Goal: Transaction & Acquisition: Purchase product/service

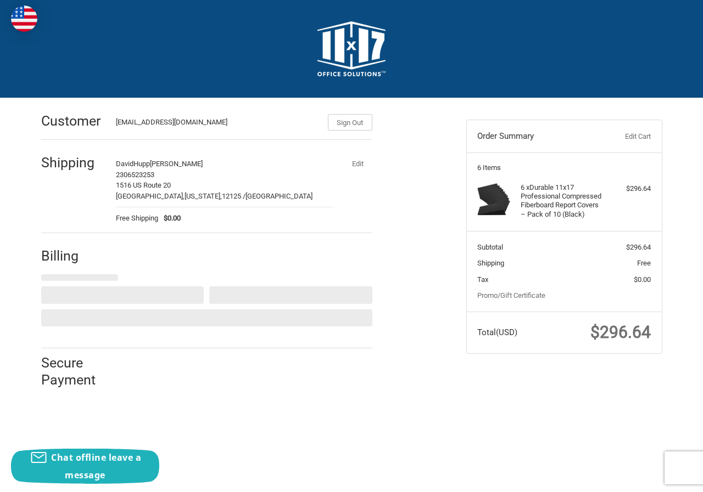
select select "US"
select select "MD"
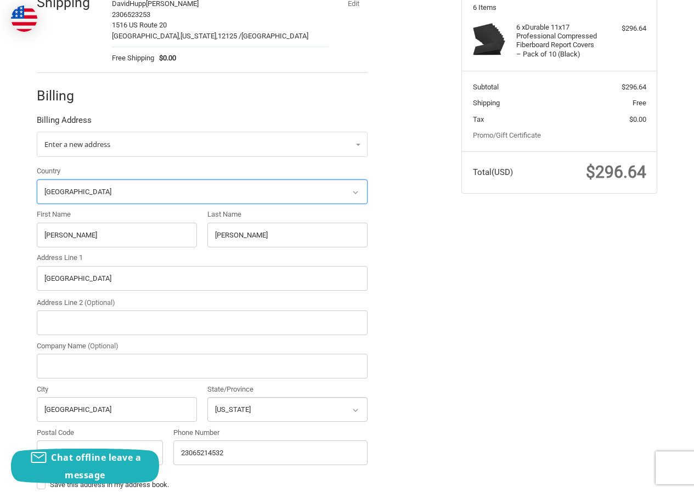
scroll to position [165, 0]
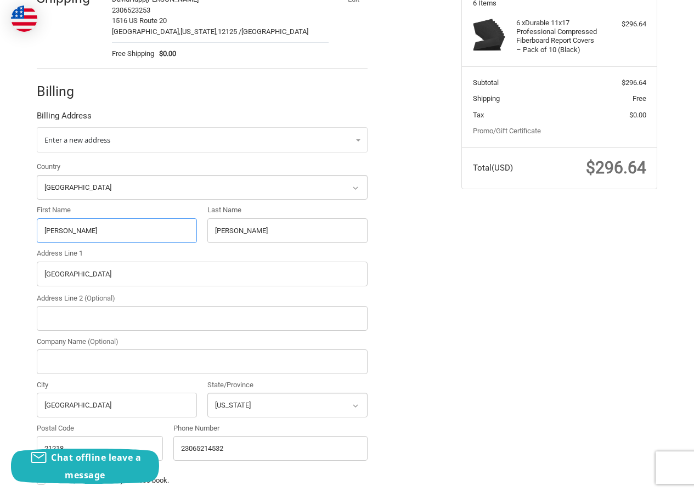
drag, startPoint x: 77, startPoint y: 228, endPoint x: 5, endPoint y: 240, distance: 73.5
click at [5, 240] on div "Customer [EMAIL_ADDRESS][DOMAIN_NAME] Sign Out Shipping DavidHupp [PERSON_NAME]…" at bounding box center [347, 263] width 694 height 659
paste input "[PERSON_NAME]"
drag, startPoint x: 64, startPoint y: 231, endPoint x: 90, endPoint y: 231, distance: 26.3
click at [130, 231] on input "[PERSON_NAME]" at bounding box center [117, 230] width 160 height 25
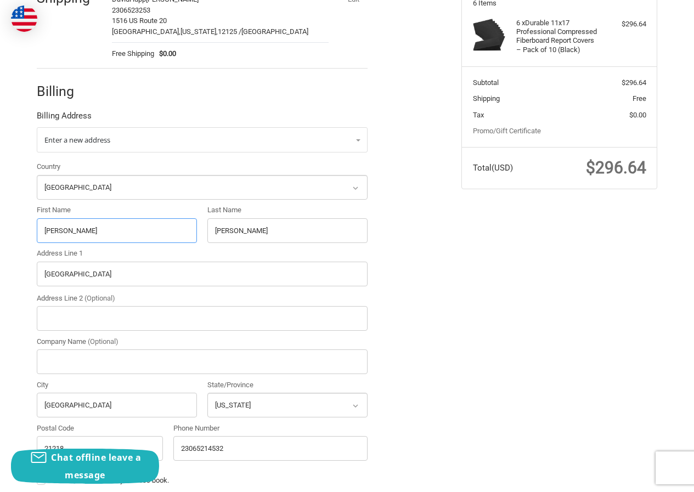
click at [88, 231] on input "[PERSON_NAME]" at bounding box center [117, 230] width 160 height 25
drag, startPoint x: 61, startPoint y: 232, endPoint x: 139, endPoint y: 232, distance: 77.4
click at [139, 232] on input "[PERSON_NAME]" at bounding box center [117, 230] width 160 height 25
type input "[PERSON_NAME]"
drag, startPoint x: 201, startPoint y: 237, endPoint x: 161, endPoint y: 234, distance: 39.6
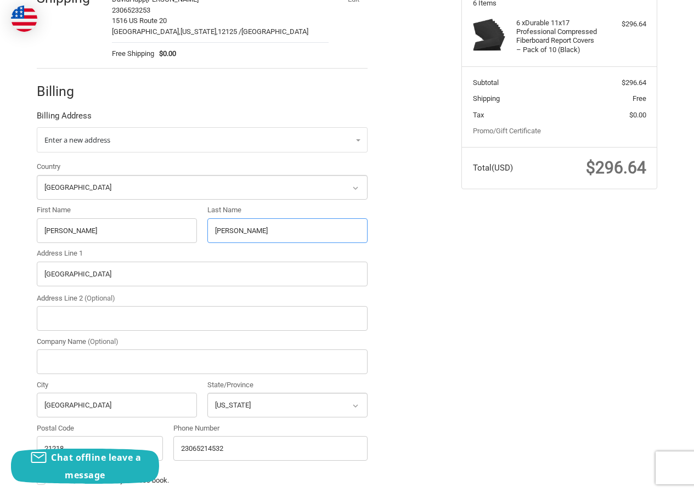
click at [165, 234] on div "Country Select a country [GEOGRAPHIC_DATA] [GEOGRAPHIC_DATA] [GEOGRAPHIC_DATA] …" at bounding box center [202, 313] width 342 height 305
paste input "text"
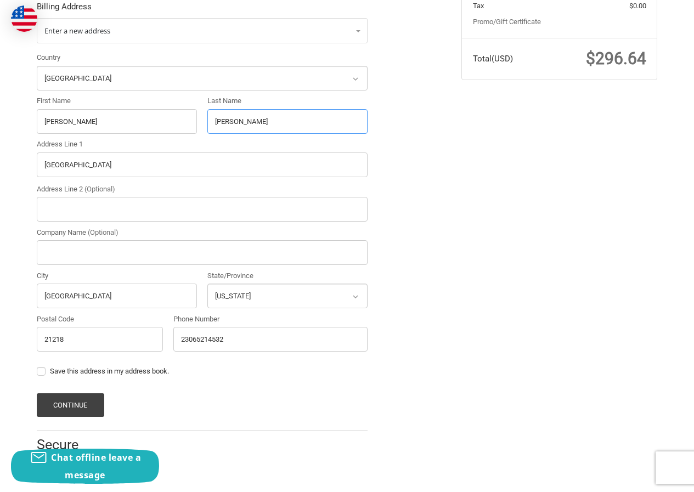
scroll to position [274, 0]
type input "[PERSON_NAME]"
drag, startPoint x: 127, startPoint y: 168, endPoint x: 0, endPoint y: 169, distance: 126.8
click at [1, 169] on div "Customer [EMAIL_ADDRESS][DOMAIN_NAME] Sign Out Shipping DavidHupp [PERSON_NAME]…" at bounding box center [347, 153] width 694 height 659
paste input "[GEOGRAPHIC_DATA], MD 21218"
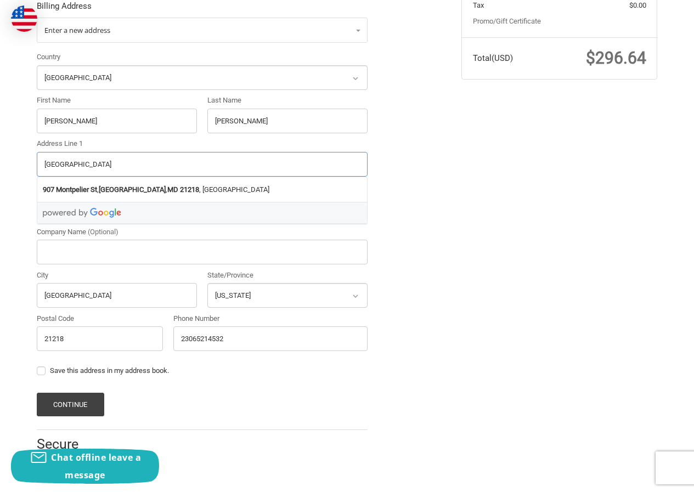
click at [155, 161] on input "[GEOGRAPHIC_DATA]" at bounding box center [202, 164] width 331 height 25
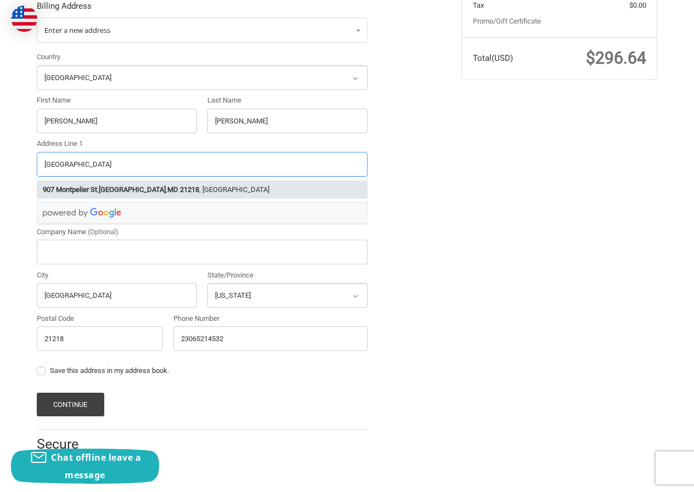
click at [180, 186] on strong "21218" at bounding box center [189, 189] width 19 height 11
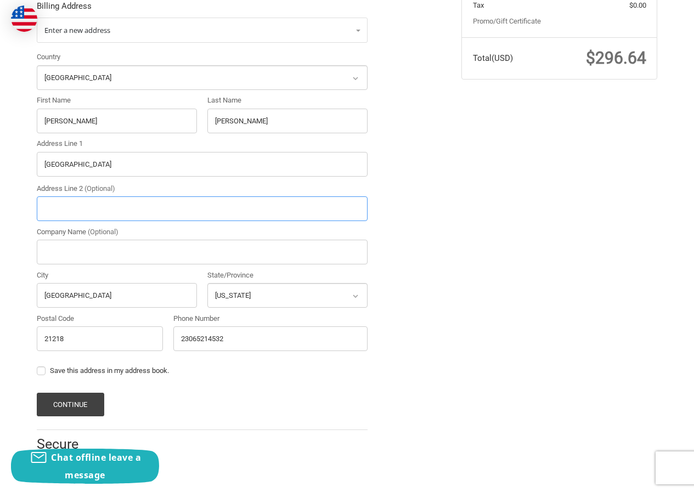
type input "[GEOGRAPHIC_DATA]"
click at [91, 402] on button "Continue" at bounding box center [71, 404] width 68 height 24
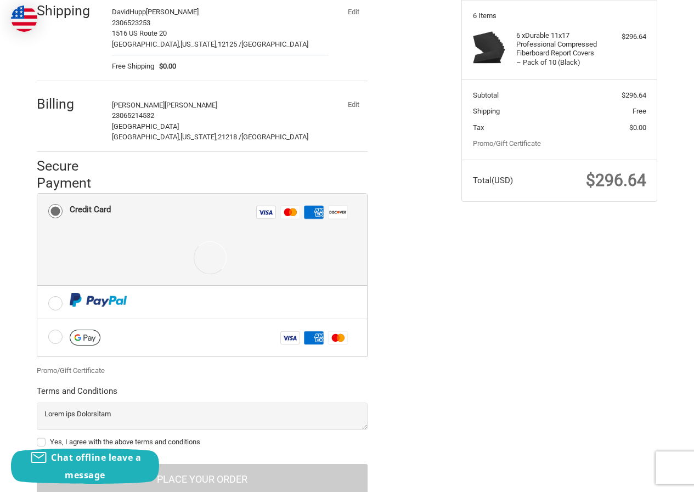
scroll to position [189, 0]
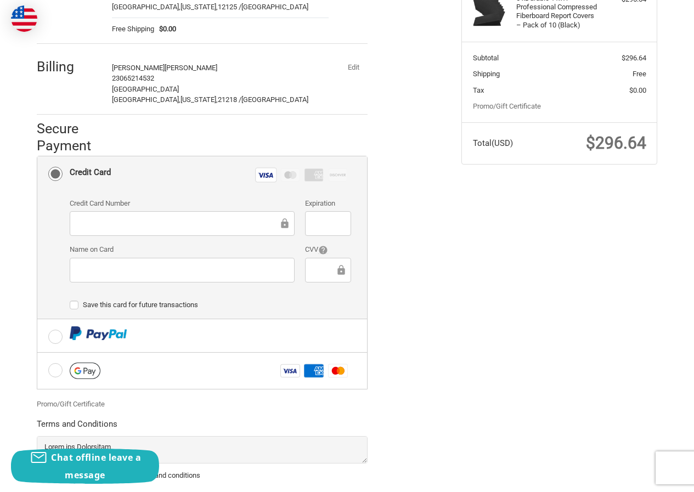
click at [130, 282] on div at bounding box center [182, 270] width 225 height 25
click at [314, 232] on div at bounding box center [328, 223] width 46 height 25
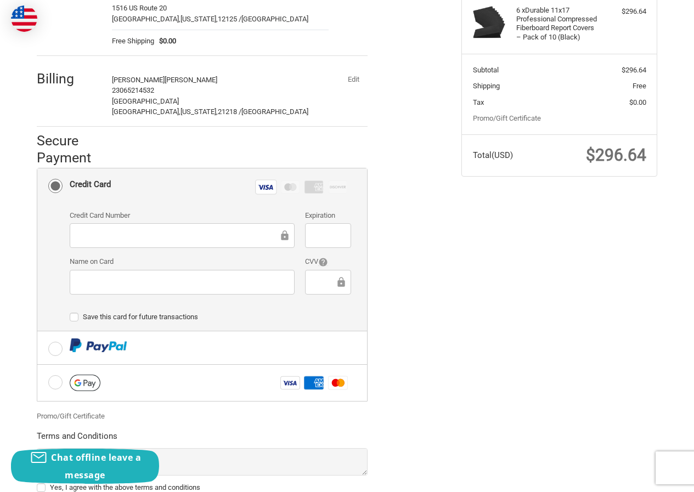
scroll to position [95, 0]
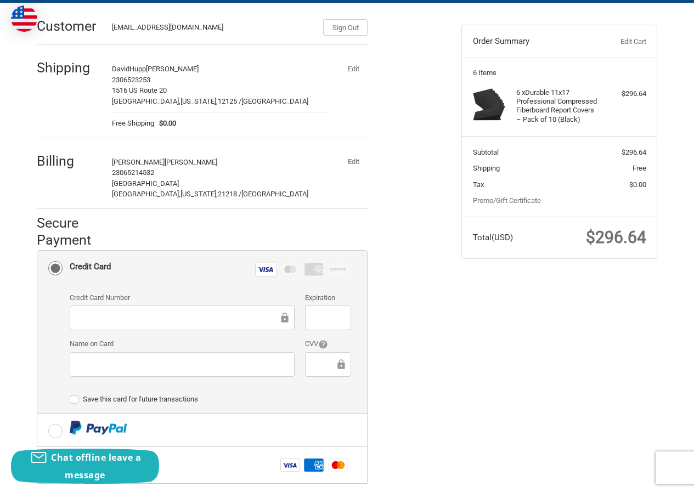
click at [357, 160] on button "Edit" at bounding box center [353, 161] width 29 height 15
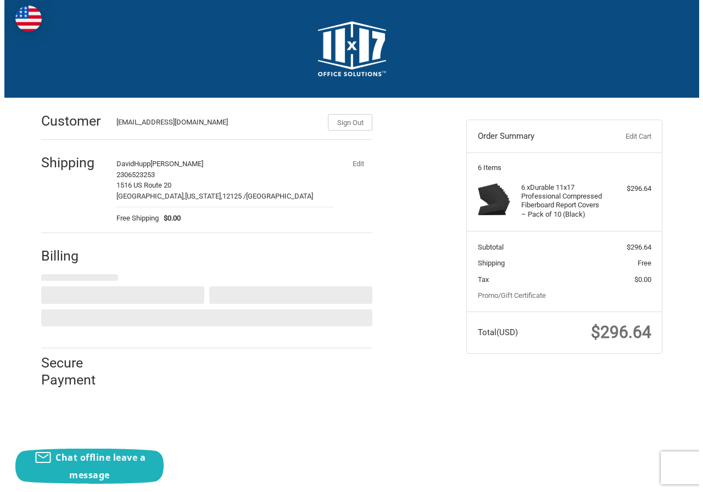
scroll to position [0, 0]
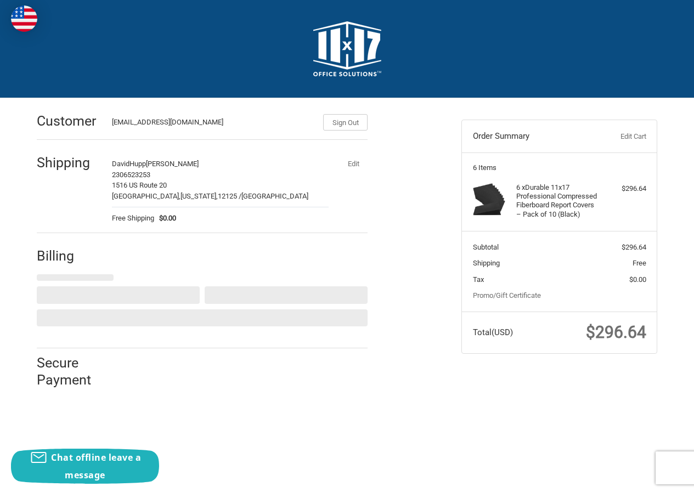
select select "US"
select select "MD"
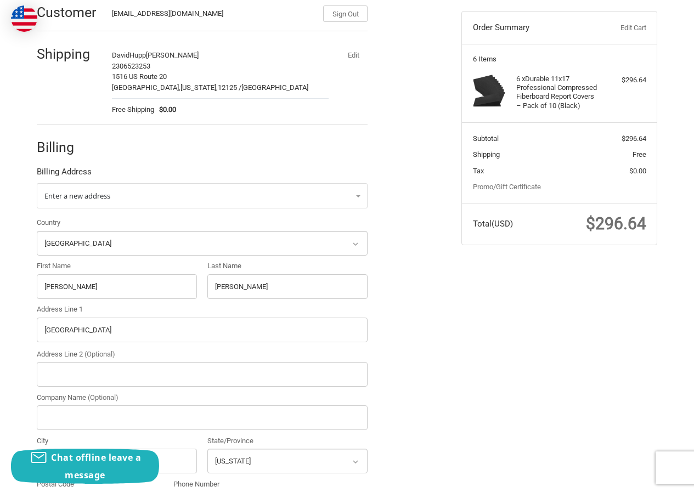
scroll to position [110, 0]
drag, startPoint x: 81, startPoint y: 286, endPoint x: 25, endPoint y: 293, distance: 57.0
click at [0, 295] on div "Customer [EMAIL_ADDRESS][DOMAIN_NAME] Sign Out Shipping DavidHupp [PERSON_NAME]…" at bounding box center [347, 317] width 694 height 659
paste input "[PERSON_NAME]"
drag, startPoint x: 68, startPoint y: 278, endPoint x: 124, endPoint y: 278, distance: 55.4
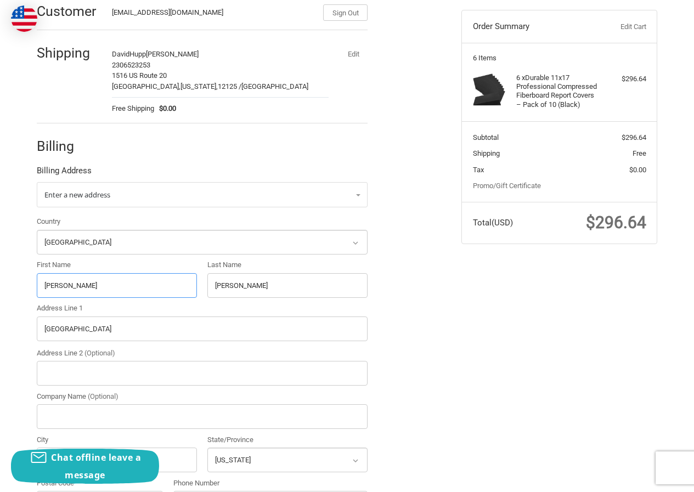
click at [124, 278] on input "[PERSON_NAME]" at bounding box center [117, 285] width 160 height 25
type input "[PERSON_NAME]"
drag, startPoint x: 267, startPoint y: 296, endPoint x: 114, endPoint y: 294, distance: 153.7
click at [116, 294] on div "Country Select a country [GEOGRAPHIC_DATA] [GEOGRAPHIC_DATA] [GEOGRAPHIC_DATA] …" at bounding box center [202, 368] width 342 height 305
paste input "Copelli"
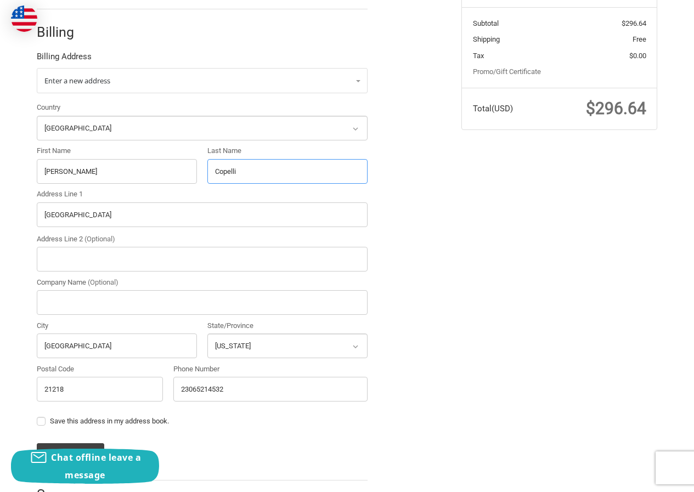
scroll to position [274, 0]
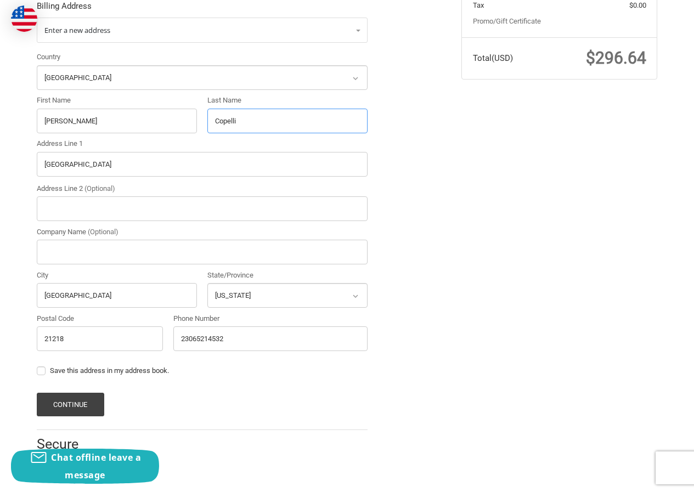
type input "Copelli"
drag, startPoint x: 115, startPoint y: 163, endPoint x: 0, endPoint y: 186, distance: 117.6
click at [0, 186] on div "Customer [EMAIL_ADDRESS][DOMAIN_NAME] Sign Out Shipping DavidHupp [PERSON_NAME]…" at bounding box center [347, 153] width 694 height 659
paste input "[STREET_ADDRESS][DEMOGRAPHIC_DATA]"
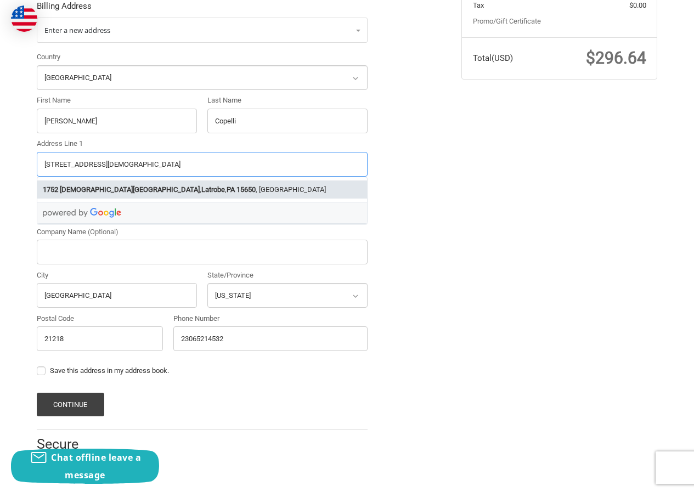
click at [237, 192] on strong "15650" at bounding box center [246, 189] width 19 height 11
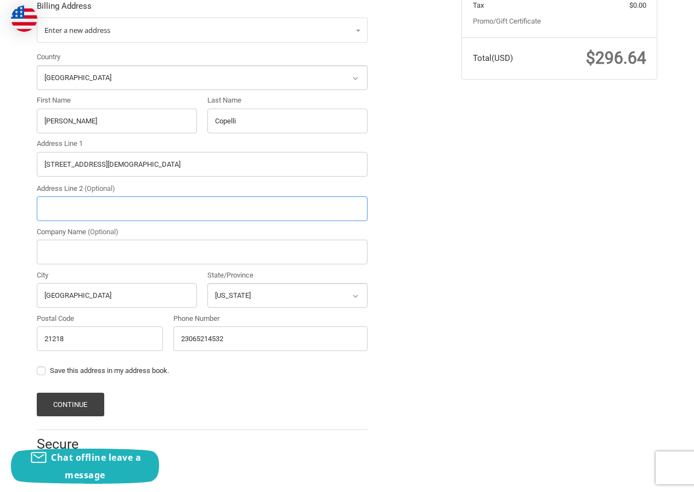
type input "[STREET_ADDRESS][DEMOGRAPHIC_DATA]"
type input "Latrobe"
select select "PA"
type input "15650"
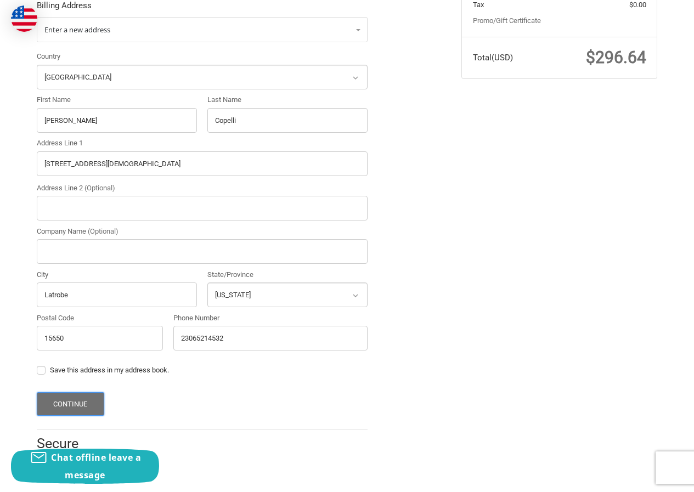
click at [82, 402] on button "Continue" at bounding box center [71, 404] width 68 height 24
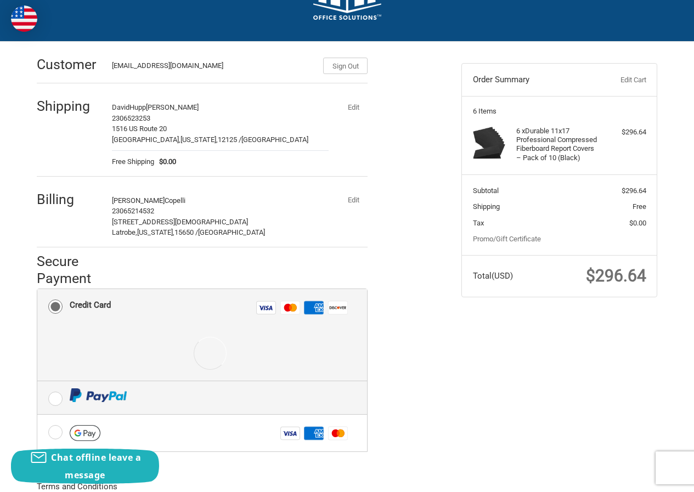
scroll to position [189, 0]
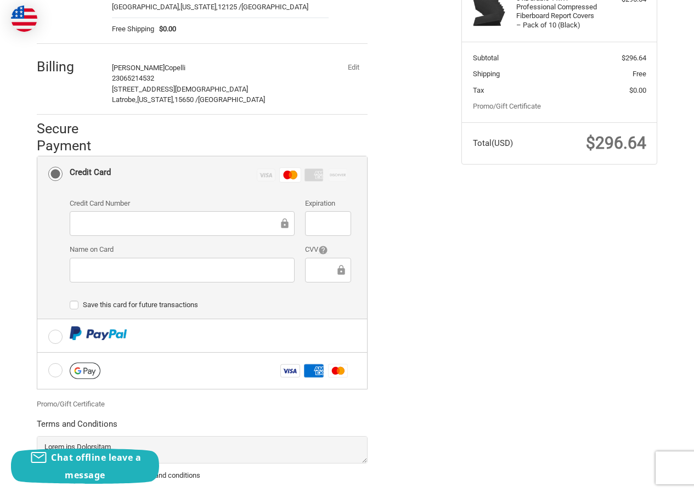
click at [142, 261] on div at bounding box center [182, 270] width 225 height 25
click at [333, 264] on iframe at bounding box center [324, 270] width 22 height 13
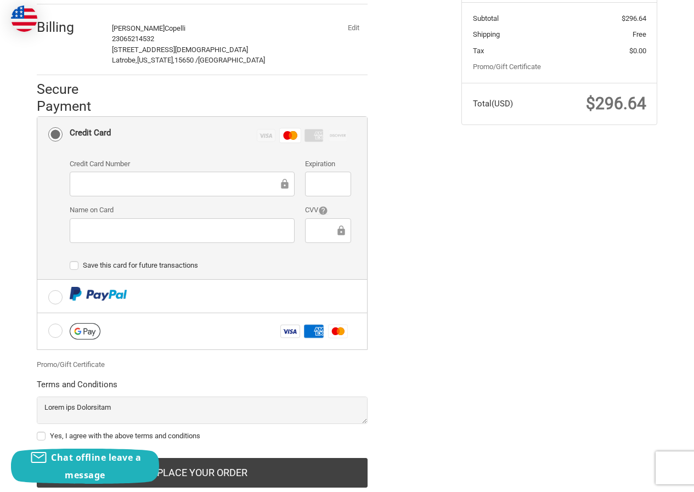
scroll to position [260, 0]
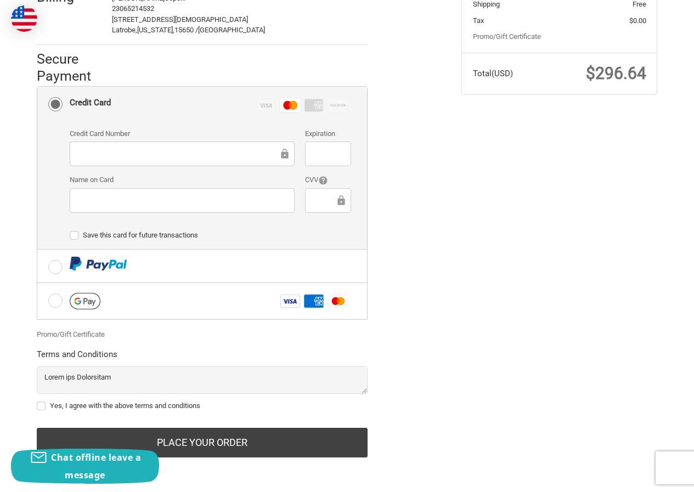
click at [65, 411] on div "Yes, I agree with the above terms and conditions" at bounding box center [202, 408] width 331 height 14
click at [77, 403] on label "Yes, I agree with the above terms and conditions" at bounding box center [202, 406] width 331 height 9
click at [37, 401] on input "Yes, I agree with the above terms and conditions" at bounding box center [37, 401] width 1 height 1
checkbox input "true"
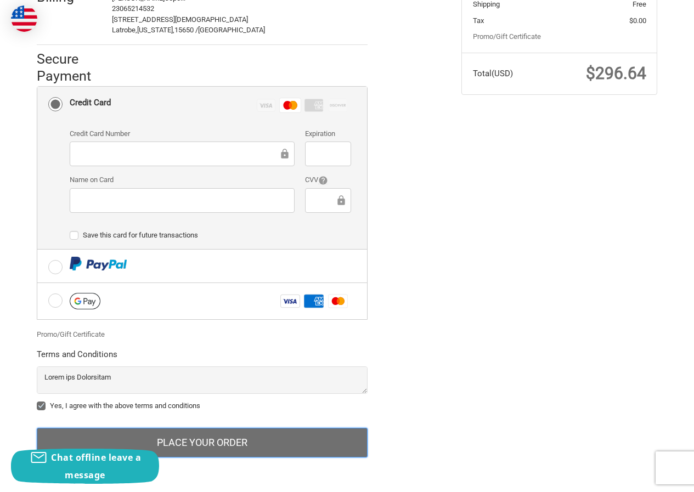
click at [190, 456] on button "Place Your Order" at bounding box center [202, 443] width 331 height 30
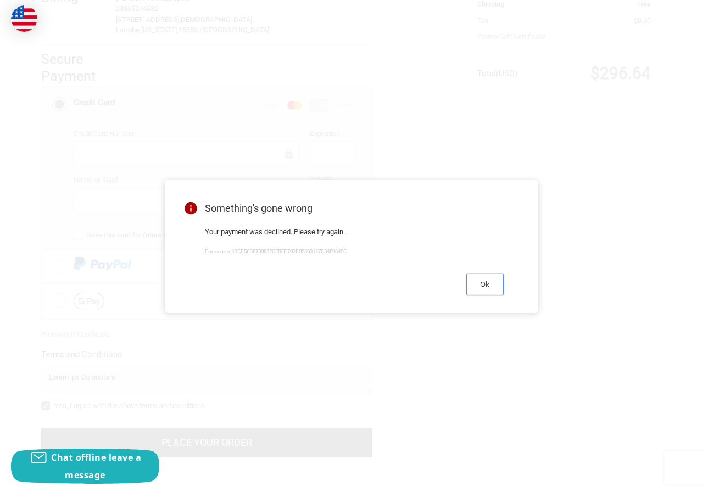
click at [486, 285] on button "Ok" at bounding box center [484, 284] width 37 height 21
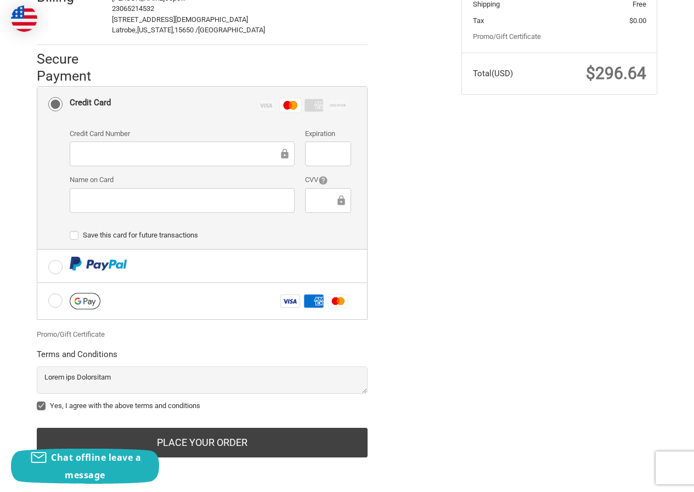
scroll to position [0, 0]
